Goal: Transaction & Acquisition: Register for event/course

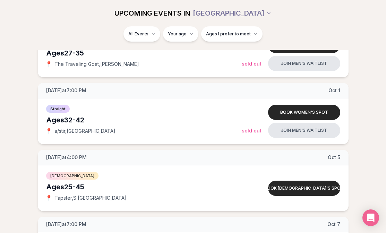
scroll to position [933, 0]
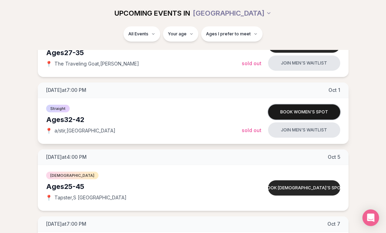
click at [313, 112] on button "Book women's spot" at bounding box center [304, 111] width 72 height 15
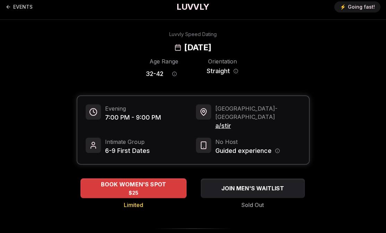
click at [163, 180] on span "BOOK WOMEN'S SPOT" at bounding box center [133, 184] width 68 height 8
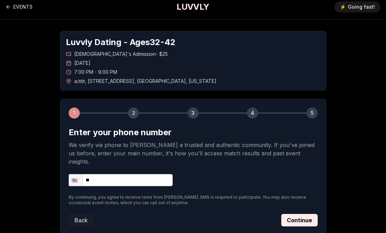
click at [157, 174] on input "**" at bounding box center [121, 180] width 104 height 12
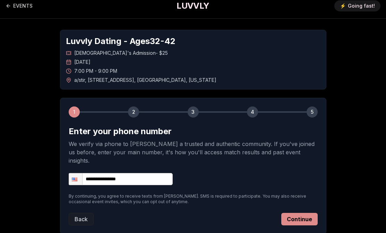
type input "**********"
click at [311, 213] on button "Continue" at bounding box center [299, 219] width 36 height 12
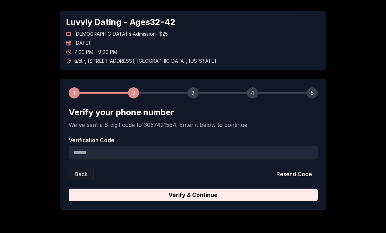
scroll to position [26, 0]
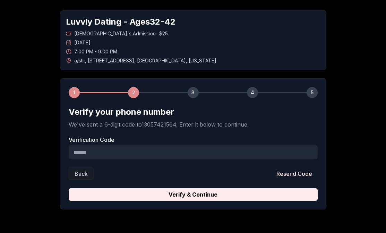
click at [231, 154] on input "Verification Code" at bounding box center [193, 152] width 249 height 14
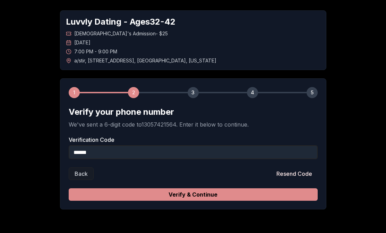
type input "******"
click at [256, 196] on button "Verify & Continue" at bounding box center [193, 194] width 249 height 12
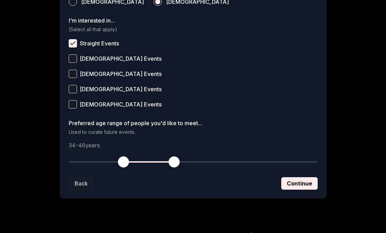
scroll to position [283, 0]
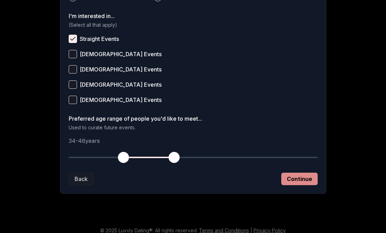
click at [295, 180] on button "Continue" at bounding box center [299, 179] width 36 height 12
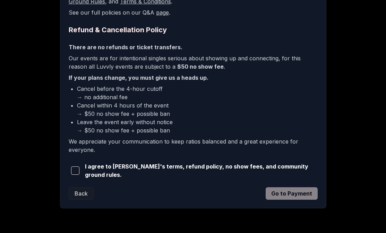
scroll to position [158, 0]
click at [76, 172] on span "button" at bounding box center [75, 170] width 8 height 8
click at [278, 190] on button "Go to Payment" at bounding box center [292, 193] width 52 height 12
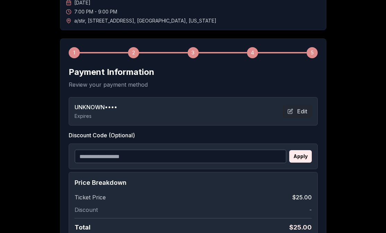
scroll to position [119, 0]
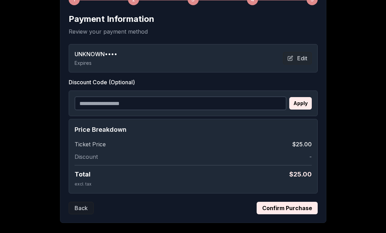
click at [299, 207] on button "Confirm Purchase" at bounding box center [287, 208] width 61 height 12
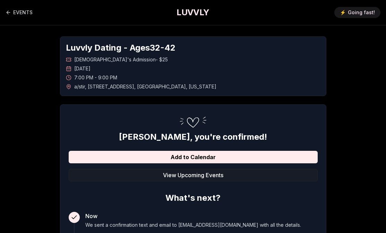
scroll to position [0, 0]
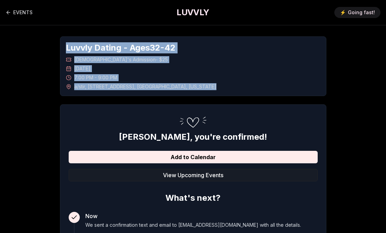
drag, startPoint x: 196, startPoint y: 94, endPoint x: 66, endPoint y: 47, distance: 138.4
click at [66, 47] on div "Luvvly Dating - Ages [DEMOGRAPHIC_DATA] [DEMOGRAPHIC_DATA]'s Admission - $25 [D…" at bounding box center [193, 66] width 266 height 60
copy div "Luvvly Dating - Ages [DEMOGRAPHIC_DATA] [DEMOGRAPHIC_DATA]'s Admission - $25 [D…"
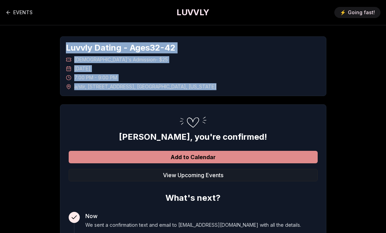
click at [196, 161] on button "Add to Calendar" at bounding box center [193, 157] width 249 height 12
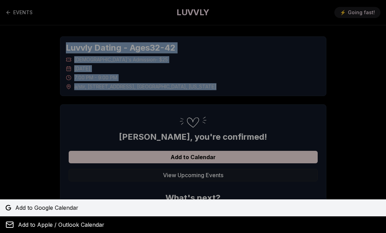
click at [97, 209] on link "Add to Google Calendar" at bounding box center [193, 207] width 386 height 17
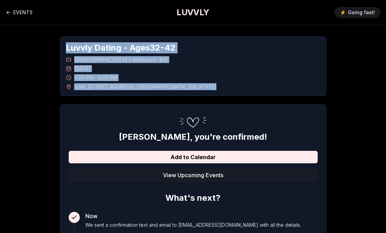
copy div "Luvvly Dating - Ages [DEMOGRAPHIC_DATA] [DEMOGRAPHIC_DATA]'s Admission - $25 [D…"
click at [16, 12] on link "EVENTS" at bounding box center [19, 13] width 27 height 14
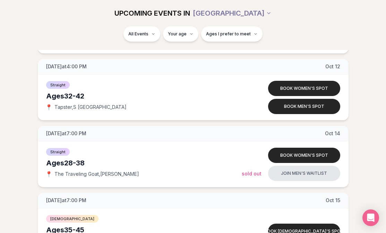
scroll to position [1292, 0]
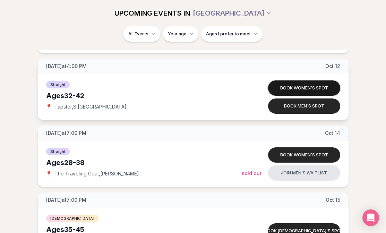
click at [301, 85] on button "Book women's spot" at bounding box center [304, 87] width 72 height 15
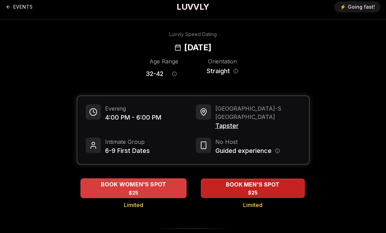
click at [164, 181] on div "BOOK WOMEN'S SPOT $25" at bounding box center [133, 188] width 106 height 19
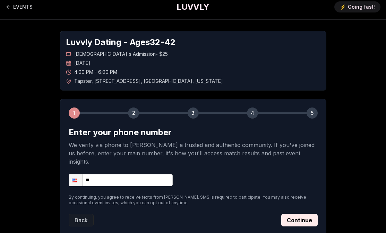
click at [155, 174] on input "**" at bounding box center [121, 180] width 104 height 12
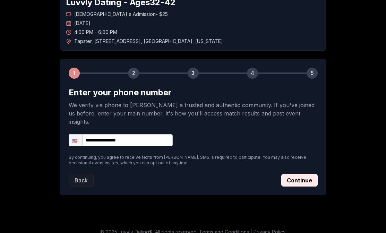
scroll to position [45, 0]
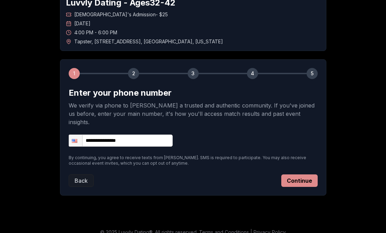
type input "**********"
click at [304, 177] on button "Continue" at bounding box center [299, 181] width 36 height 12
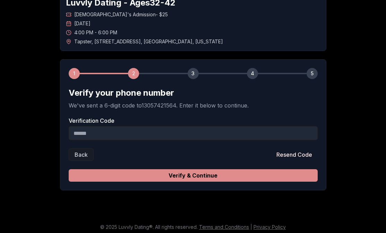
click at [275, 176] on button "Verify & Continue" at bounding box center [193, 175] width 249 height 12
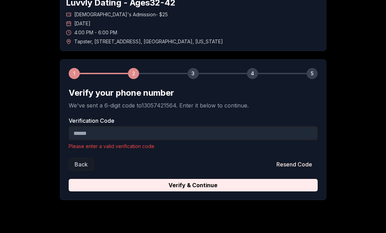
click at [205, 134] on input "Verification Code" at bounding box center [193, 133] width 249 height 14
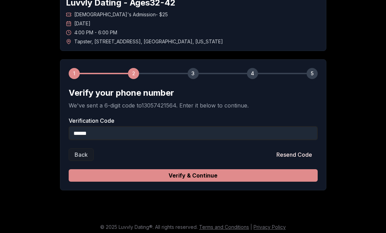
type input "******"
click at [205, 177] on button "Verify & Continue" at bounding box center [193, 175] width 249 height 12
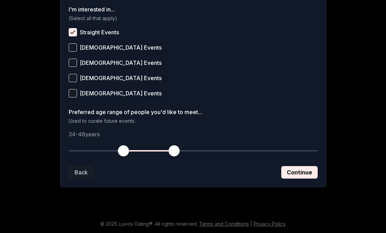
scroll to position [290, 0]
click at [306, 173] on button "Continue" at bounding box center [299, 172] width 36 height 12
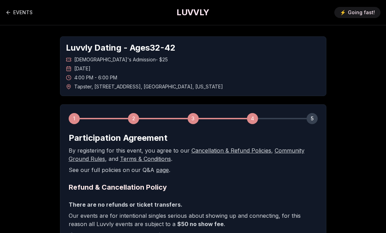
scroll to position [0, 0]
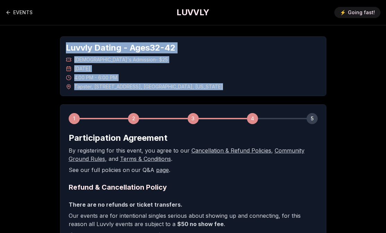
drag, startPoint x: 188, startPoint y: 86, endPoint x: 66, endPoint y: 48, distance: 127.6
click at [66, 48] on div "Luvvly Dating - Ages [DEMOGRAPHIC_DATA] [DEMOGRAPHIC_DATA]'s Admission - $25 [D…" at bounding box center [193, 66] width 266 height 60
copy div "Luvvly Dating - Ages [DEMOGRAPHIC_DATA] [DEMOGRAPHIC_DATA]'s Admission - $25 [D…"
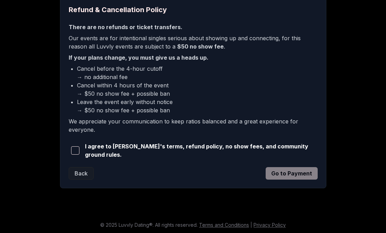
scroll to position [177, 0]
click at [295, 171] on div "Back Go to Payment" at bounding box center [193, 174] width 249 height 12
click at [75, 156] on button "button" at bounding box center [76, 150] width 14 height 15
click at [291, 177] on button "Go to Payment" at bounding box center [292, 174] width 52 height 12
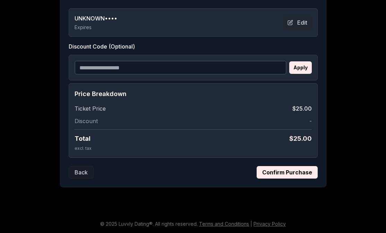
click at [291, 177] on button "Confirm Purchase" at bounding box center [287, 172] width 61 height 12
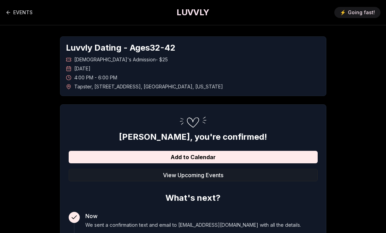
scroll to position [0, 0]
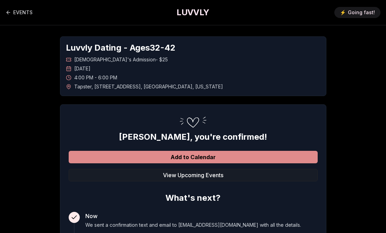
click at [160, 158] on button "Add to Calendar" at bounding box center [193, 157] width 249 height 12
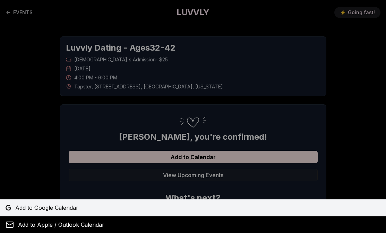
click at [58, 211] on span "Add to Google Calendar" at bounding box center [46, 208] width 63 height 8
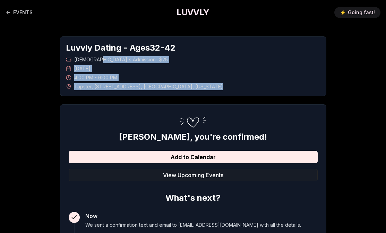
drag, startPoint x: 197, startPoint y: 84, endPoint x: 93, endPoint y: 60, distance: 106.8
click at [93, 60] on div "[DEMOGRAPHIC_DATA]'s Admission - $25 [DATE] 4:00 PM - 6:00 PM Tapster , [STREET…" at bounding box center [193, 73] width 255 height 34
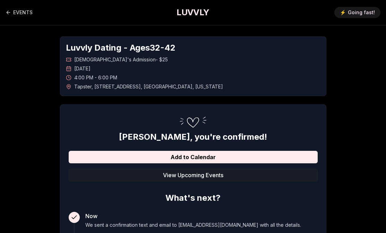
click at [195, 91] on div "Luvvly Dating - Ages [DEMOGRAPHIC_DATA] [DEMOGRAPHIC_DATA]'s Admission - $25 [D…" at bounding box center [193, 66] width 266 height 60
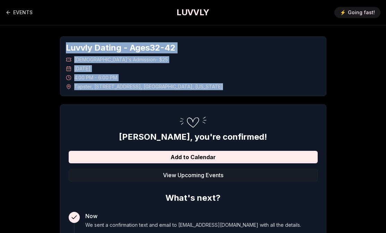
drag, startPoint x: 195, startPoint y: 91, endPoint x: 66, endPoint y: 48, distance: 136.6
click at [66, 48] on div "Luvvly Dating - Ages [DEMOGRAPHIC_DATA] [DEMOGRAPHIC_DATA]'s Admission - $25 [D…" at bounding box center [193, 66] width 266 height 60
copy div "Luvvly Dating - Ages [DEMOGRAPHIC_DATA] [DEMOGRAPHIC_DATA]'s Admission - $25 [D…"
click at [21, 10] on link "EVENTS" at bounding box center [19, 13] width 27 height 14
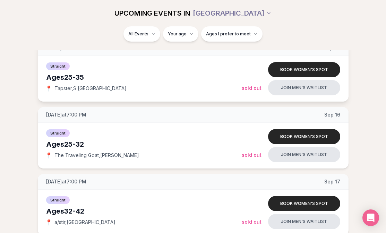
scroll to position [438, 0]
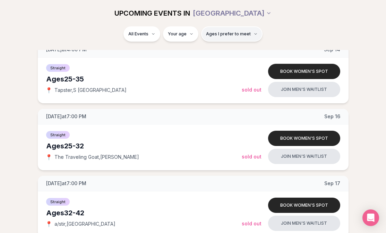
click at [224, 36] on span "Ages I prefer to meet" at bounding box center [228, 34] width 45 height 6
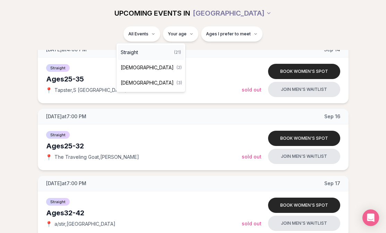
click at [136, 49] on span "Straight" at bounding box center [129, 52] width 17 height 7
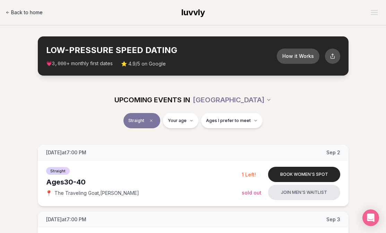
click at [27, 13] on span "Back to home" at bounding box center [27, 12] width 32 height 7
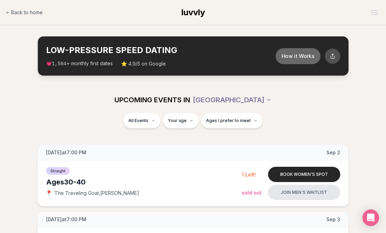
click at [307, 56] on button "How it Works" at bounding box center [297, 56] width 45 height 16
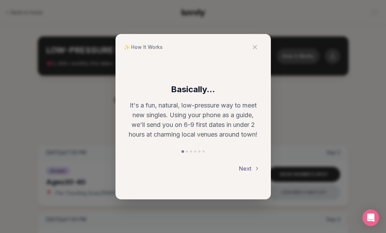
click at [250, 169] on button "Next" at bounding box center [249, 168] width 21 height 15
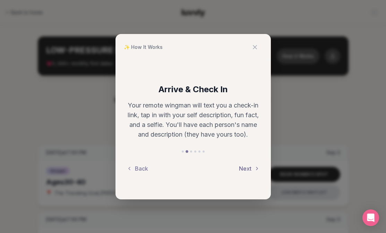
click at [249, 170] on button "Next" at bounding box center [249, 168] width 21 height 15
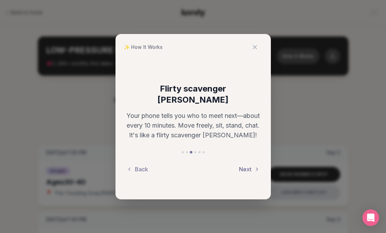
click at [249, 170] on button "Next" at bounding box center [249, 169] width 21 height 15
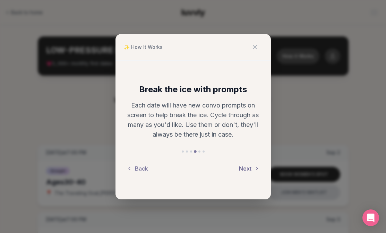
click at [249, 170] on button "Next" at bounding box center [249, 168] width 21 height 15
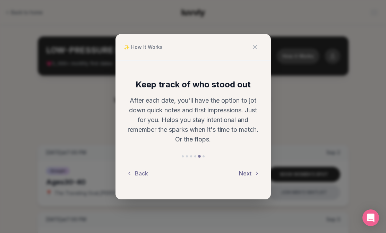
click at [249, 170] on button "Next" at bounding box center [249, 173] width 21 height 15
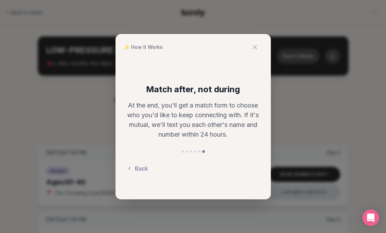
click at [249, 170] on div "Back" at bounding box center [193, 168] width 133 height 15
click at [255, 42] on button at bounding box center [254, 47] width 15 height 15
